Goal: Task Accomplishment & Management: Manage account settings

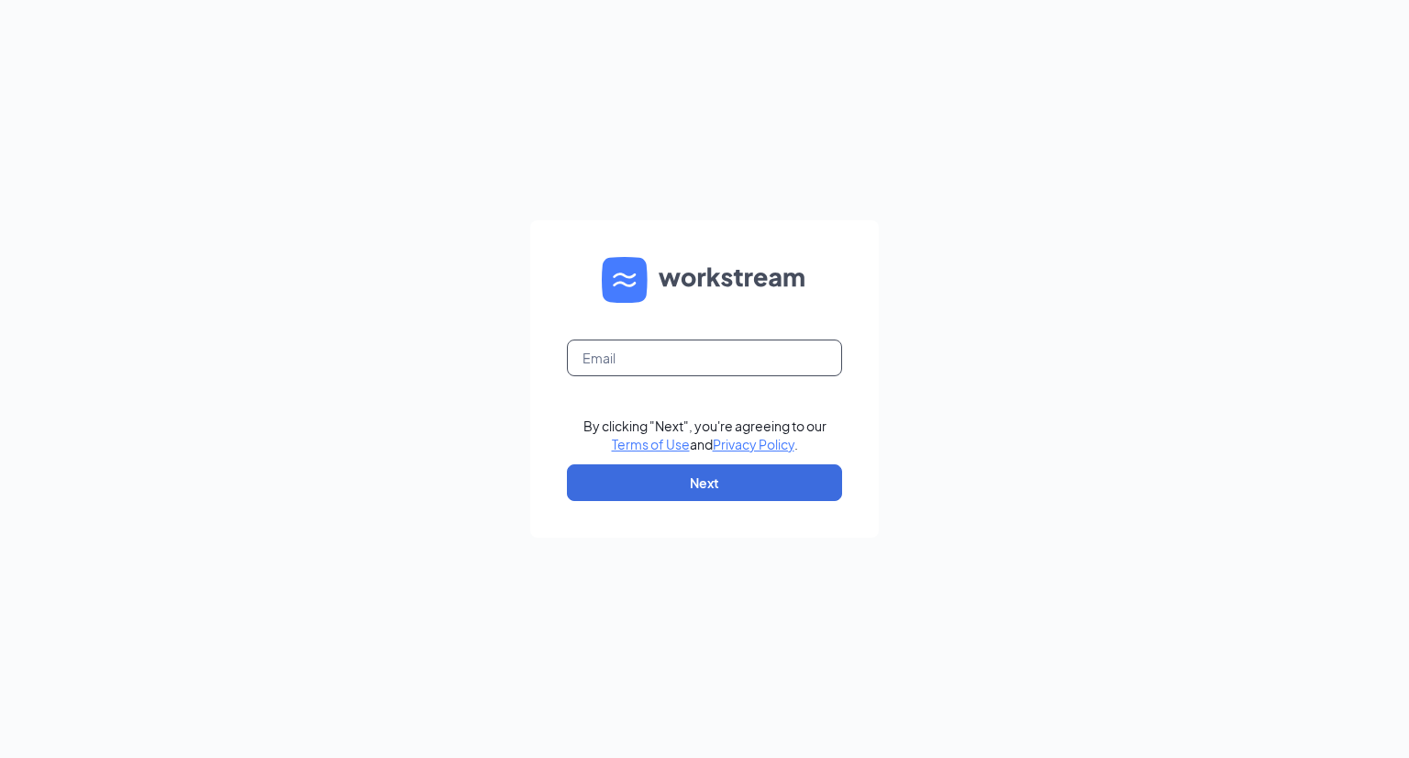
click at [626, 361] on input "text" at bounding box center [704, 358] width 275 height 37
type input "[EMAIL_ADDRESS][DOMAIN_NAME]"
click at [738, 477] on button "Next" at bounding box center [704, 482] width 275 height 37
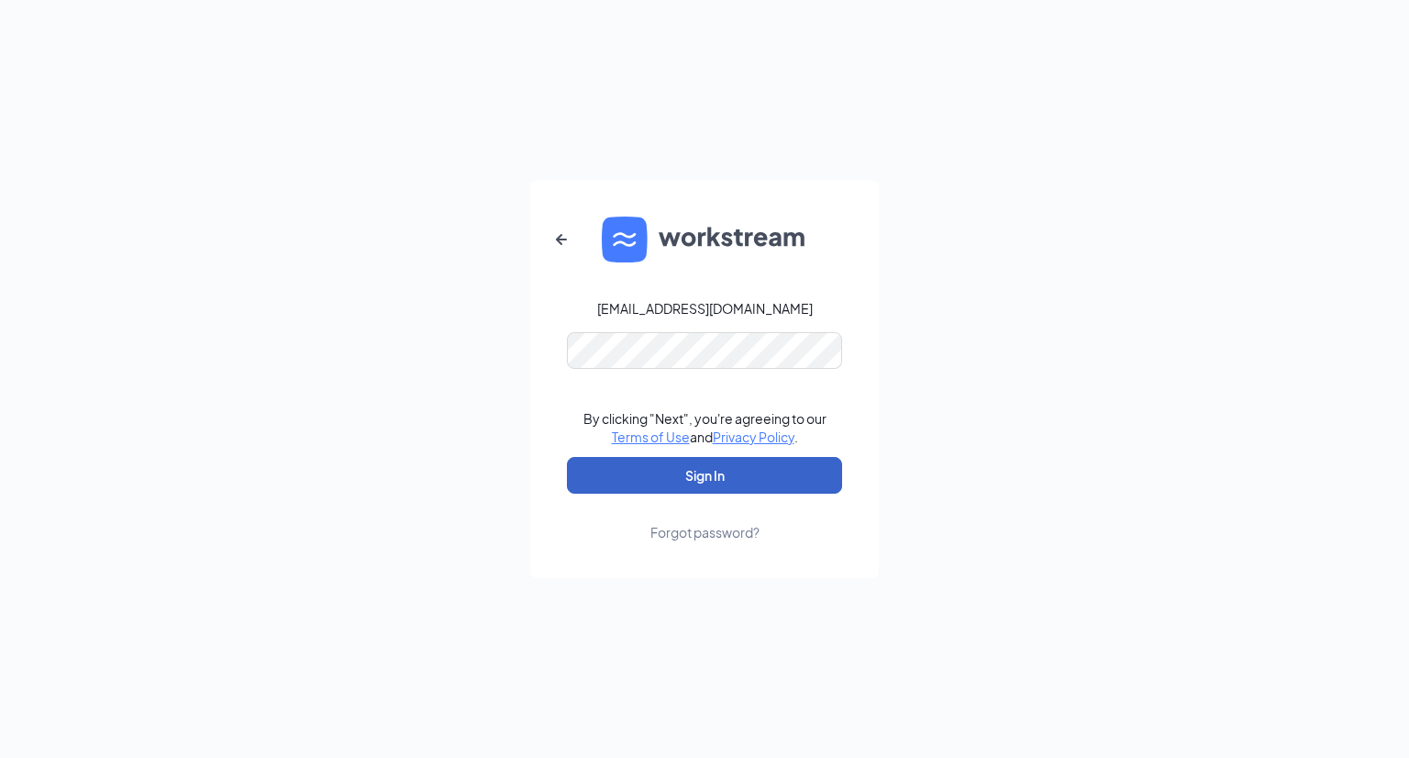
click at [741, 470] on button "Sign In" at bounding box center [704, 475] width 275 height 37
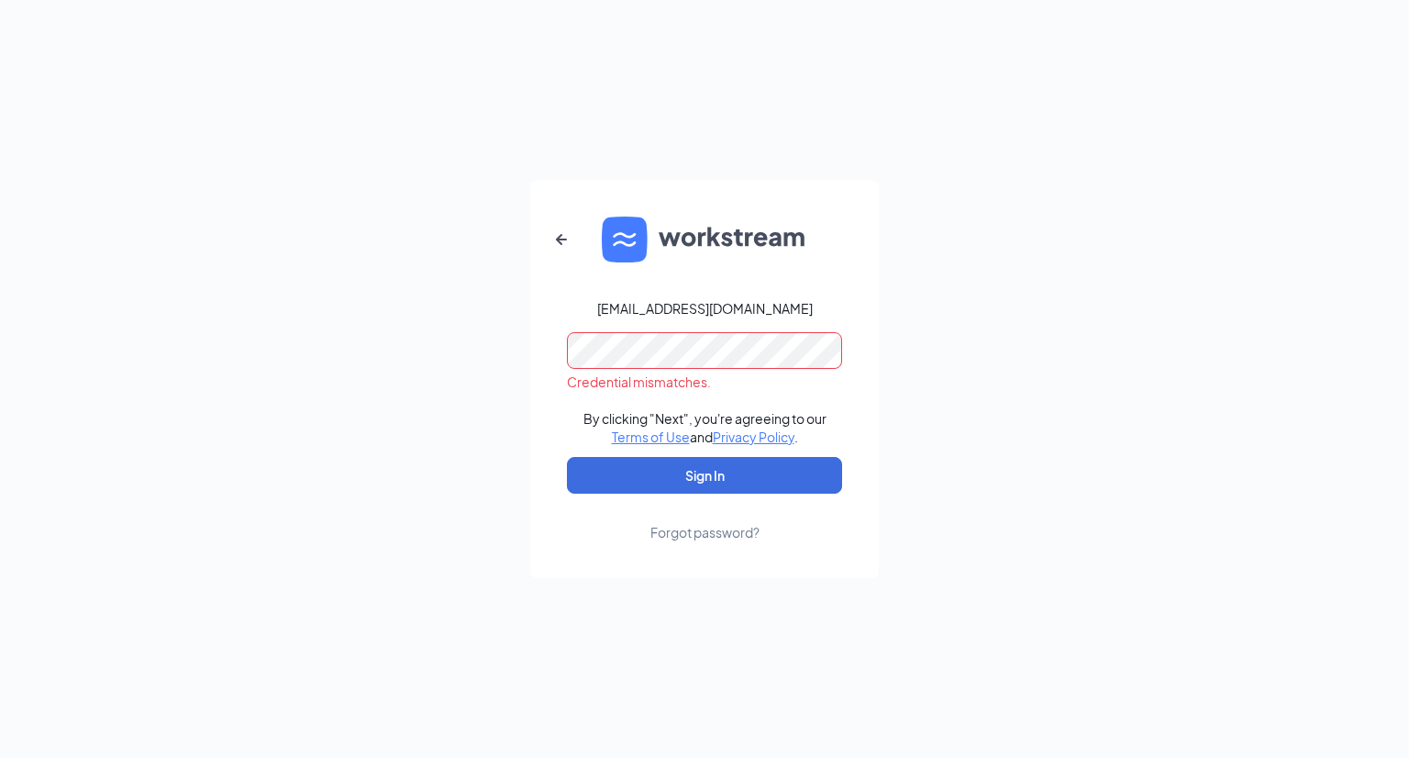
click at [716, 526] on div "Forgot password?" at bounding box center [705, 532] width 109 height 18
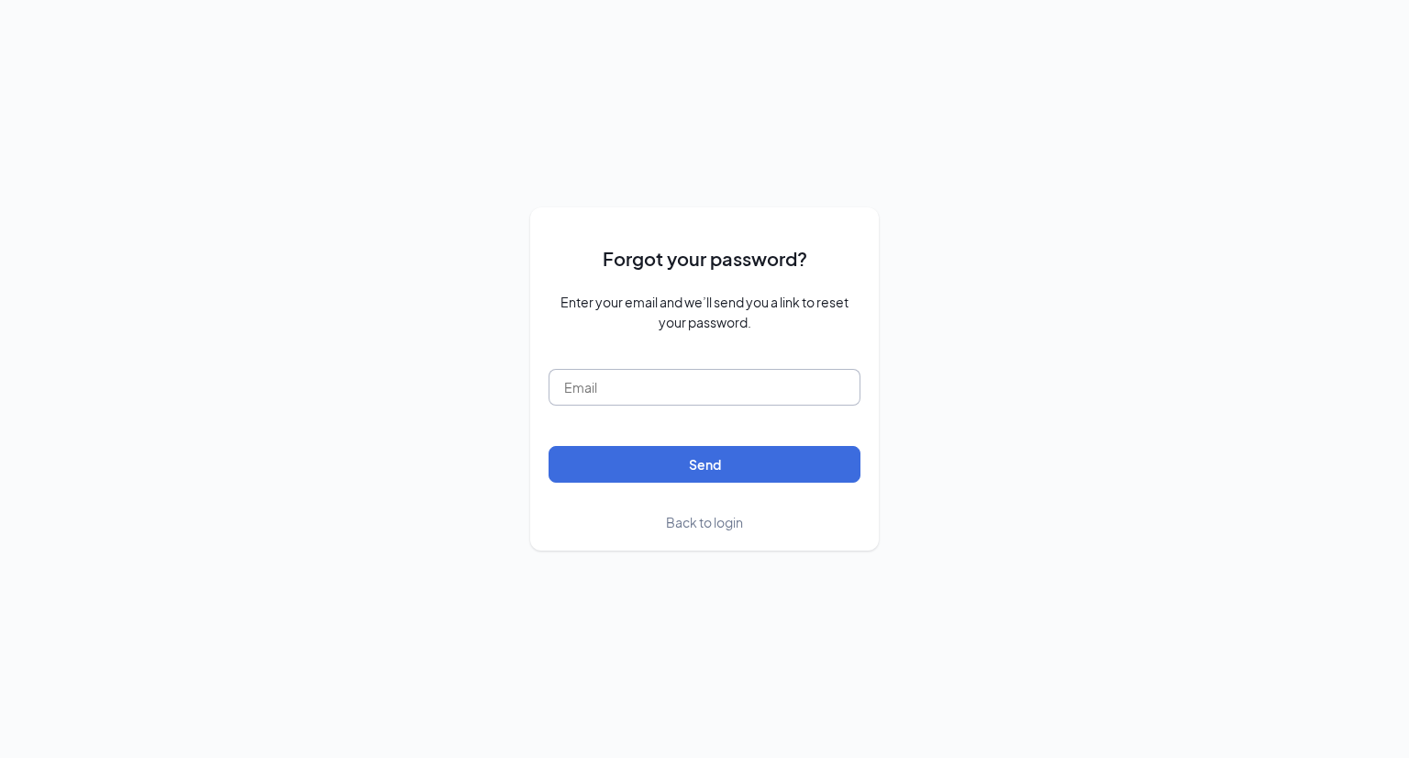
click at [606, 386] on input "text" at bounding box center [705, 387] width 312 height 37
type input "[EMAIL_ADDRESS][DOMAIN_NAME]"
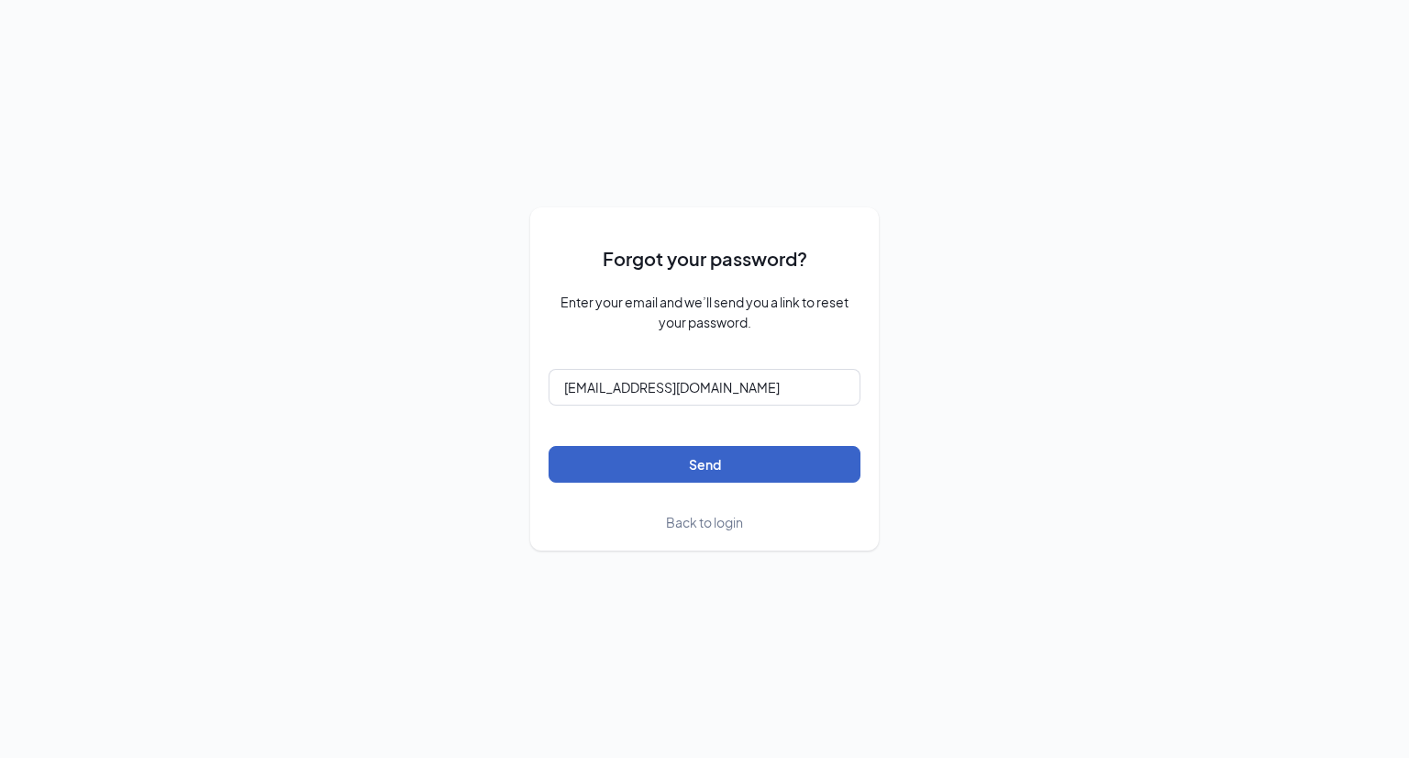
click at [687, 460] on button "Send" at bounding box center [705, 464] width 312 height 37
